Goal: Task Accomplishment & Management: Complete application form

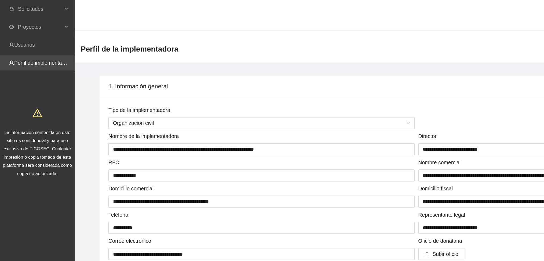
click at [34, 45] on link "Perfil de implementadora" at bounding box center [31, 45] width 42 height 4
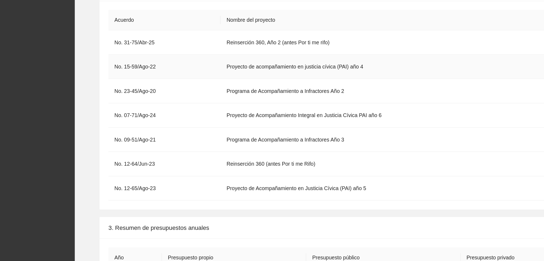
scroll to position [1058, 0]
click at [244, 171] on td "Programa de Acompañamiento a Infractores Año 3" at bounding box center [284, 173] width 252 height 17
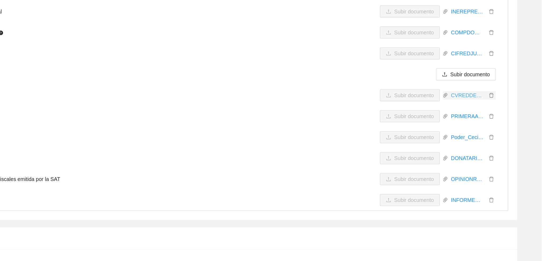
scroll to position [1487, 0]
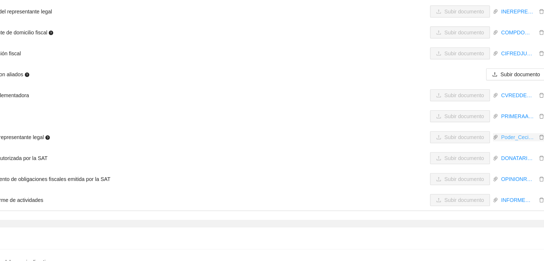
click at [480, 96] on link "Poder_Cecilia_Olivares_junio_2025.pdf" at bounding box center [490, 99] width 28 height 6
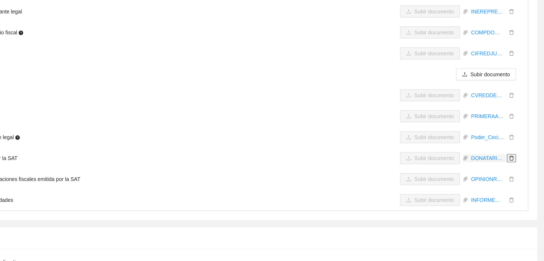
click at [506, 112] on icon "delete" at bounding box center [508, 114] width 4 height 4
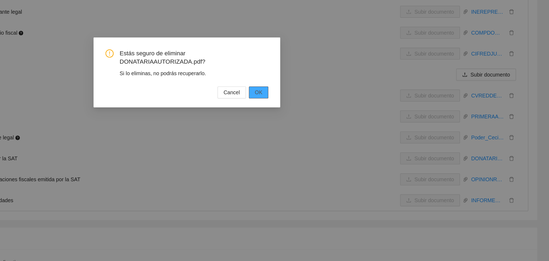
click at [327, 67] on span "OK" at bounding box center [326, 66] width 5 height 6
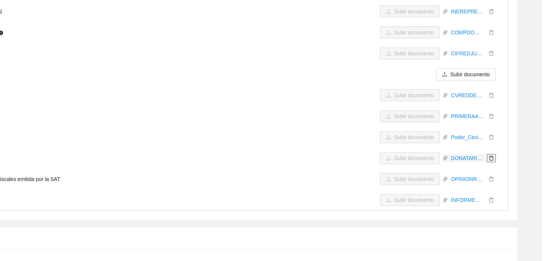
click at [509, 112] on icon "delete" at bounding box center [507, 113] width 3 height 3
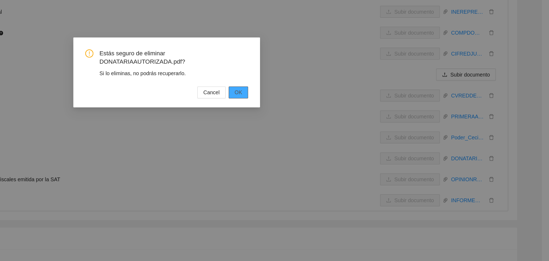
click at [325, 66] on span "OK" at bounding box center [326, 66] width 5 height 6
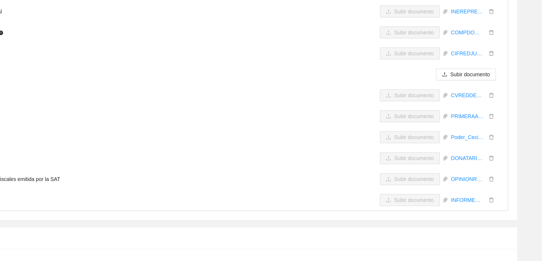
click at [368, 76] on li "Acta constitutiva Subir documento PRIMERAACTACONSTITUTIVA8JULIO2011.pdf" at bounding box center [298, 83] width 441 height 15
